Goal: Task Accomplishment & Management: Manage account settings

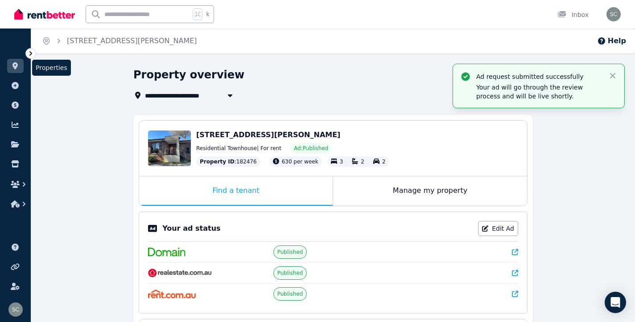
click at [15, 67] on icon at bounding box center [14, 65] width 5 height 7
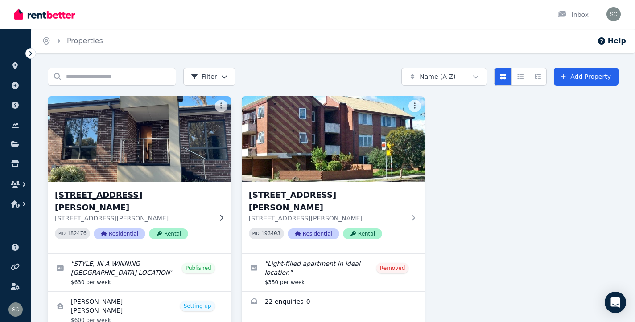
click at [117, 160] on img at bounding box center [139, 139] width 192 height 90
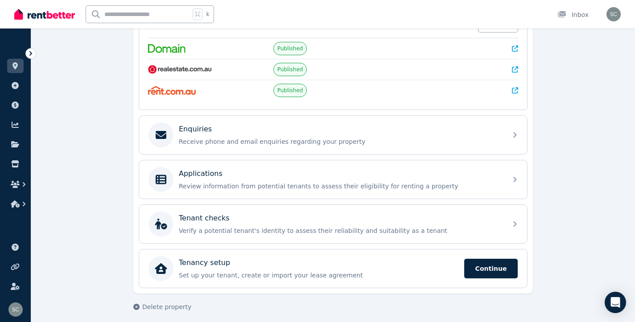
scroll to position [204, 0]
click at [338, 185] on p "Review information from potential tenants to assess their eligibility for renti…" at bounding box center [340, 185] width 323 height 9
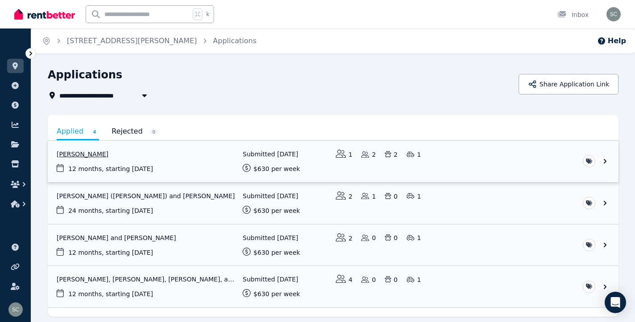
click at [480, 153] on link "View application: Penny Gillett" at bounding box center [333, 161] width 571 height 41
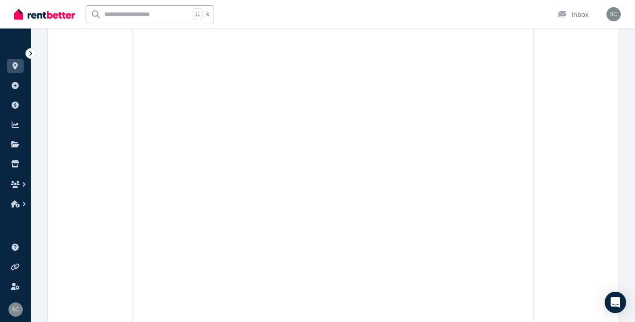
scroll to position [863, 0]
